Goal: Task Accomplishment & Management: Use online tool/utility

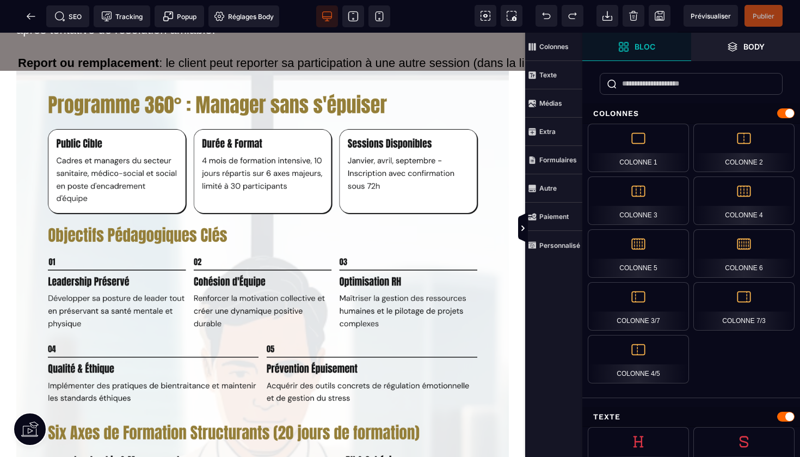
scroll to position [1113, 0]
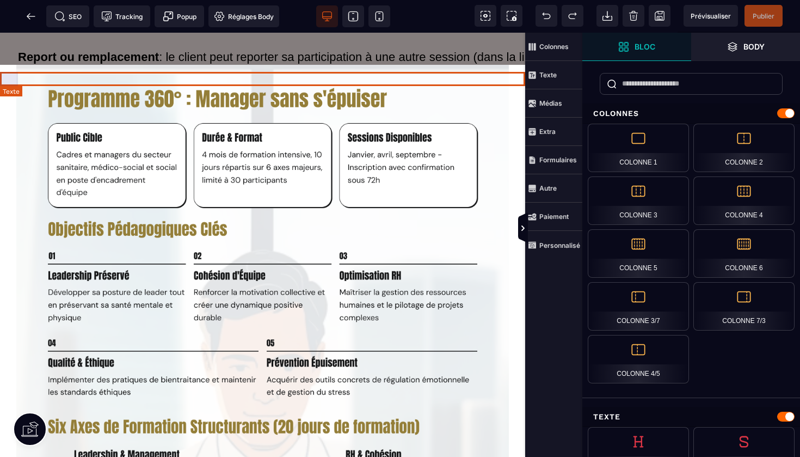
click at [415, 64] on li "Report ou remplacement : le client peut reporter sa participation à une autre s…" at bounding box center [262, 57] width 525 height 14
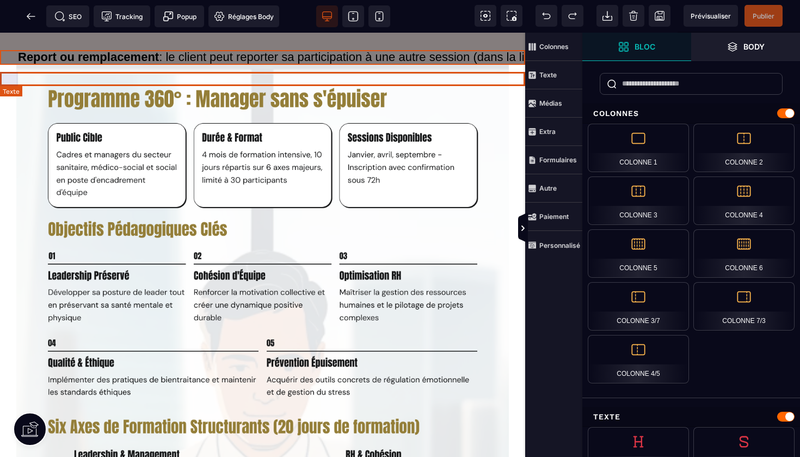
select select "***"
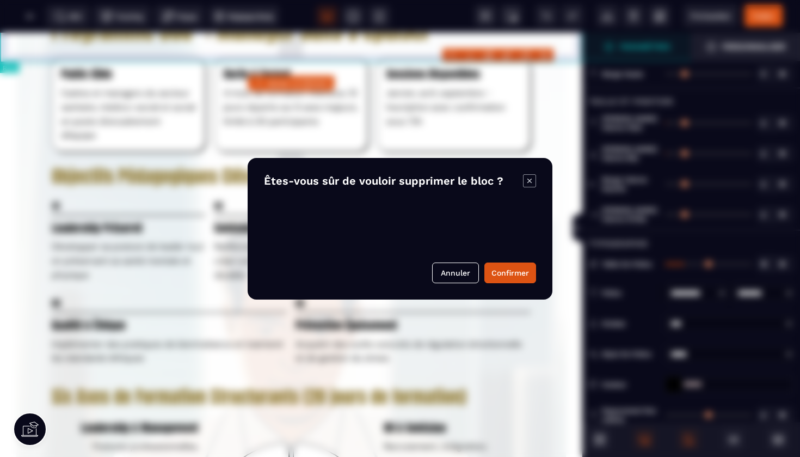
click at [543, 53] on body "B I U S A ******* Ajouter un élément" at bounding box center [400, 228] width 800 height 457
click at [506, 274] on button "Confirmer" at bounding box center [510, 272] width 52 height 21
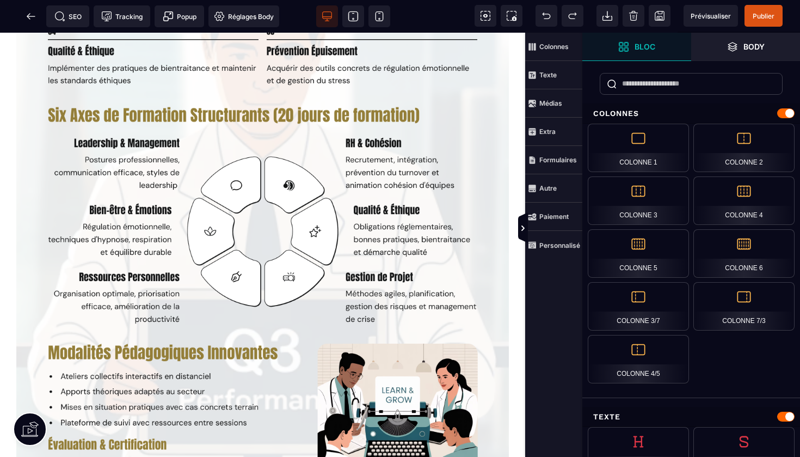
scroll to position [1371, 0]
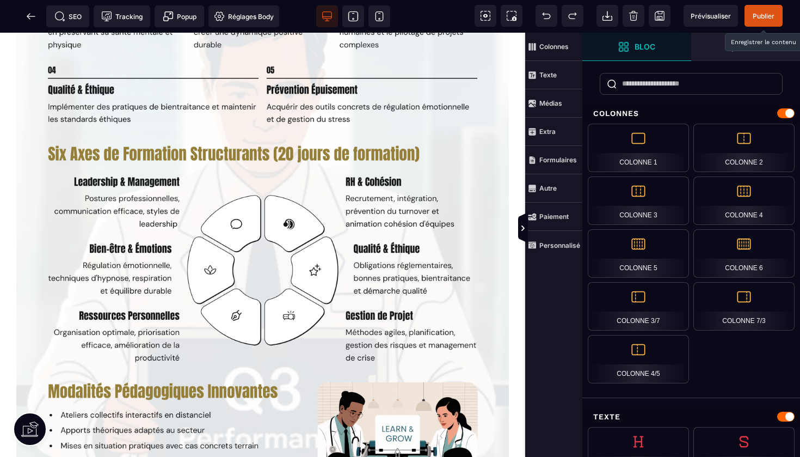
click at [771, 14] on span "Publier" at bounding box center [764, 16] width 22 height 8
click at [702, 8] on span "Prévisualiser" at bounding box center [711, 16] width 54 height 22
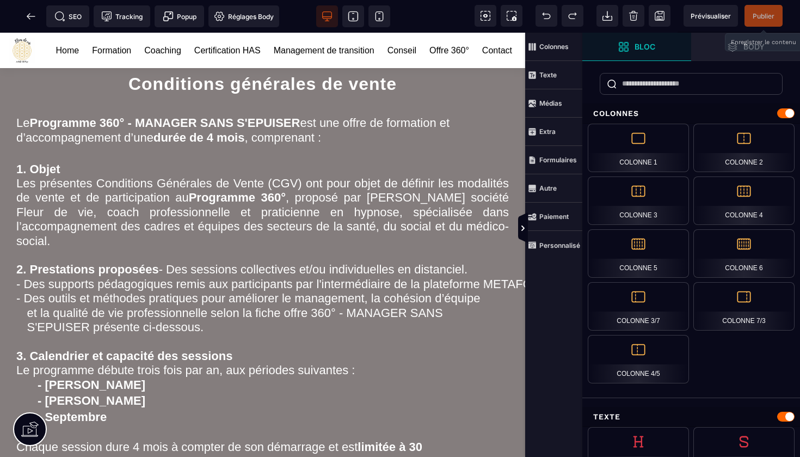
scroll to position [0, 0]
click at [32, 16] on icon at bounding box center [31, 16] width 8 height 1
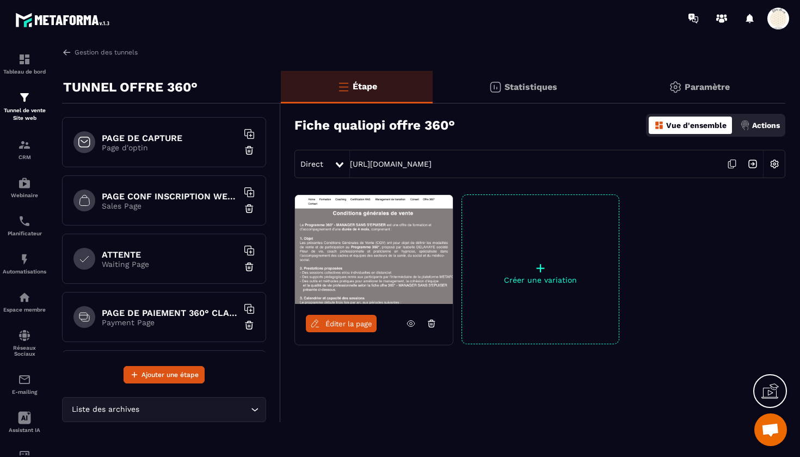
click at [187, 139] on h6 "PAGE DE CAPTURE" at bounding box center [170, 138] width 136 height 10
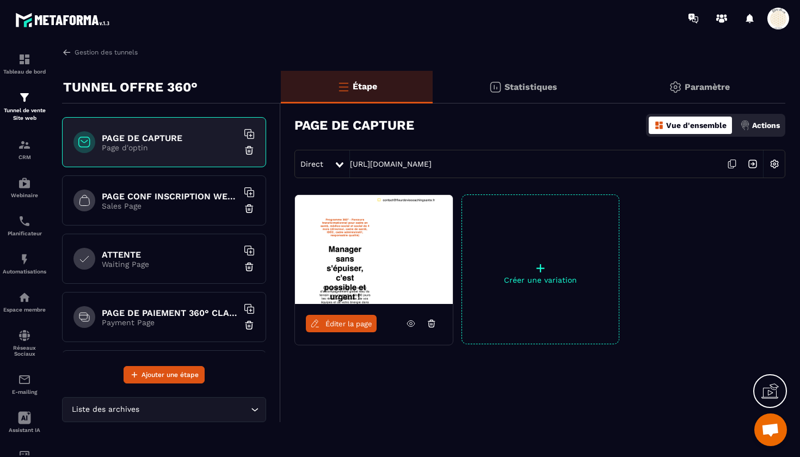
click at [341, 327] on span "Éditer la page" at bounding box center [348, 323] width 47 height 8
